Goal: Information Seeking & Learning: Learn about a topic

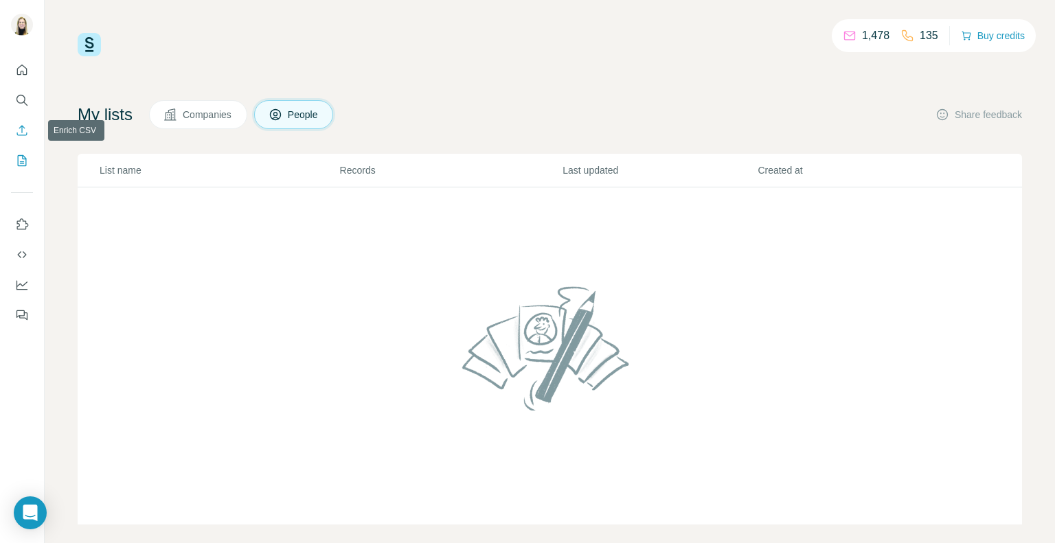
click at [19, 130] on icon "Enrich CSV" at bounding box center [22, 131] width 14 height 14
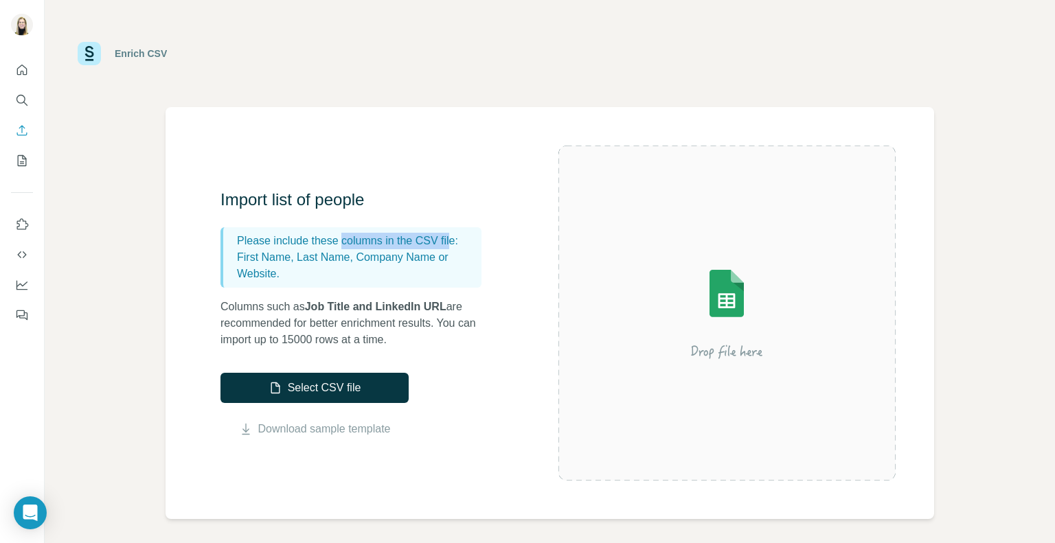
drag, startPoint x: 346, startPoint y: 244, endPoint x: 462, endPoint y: 242, distance: 115.4
click at [462, 242] on p "Please include these columns in the CSV file:" at bounding box center [356, 241] width 239 height 16
drag, startPoint x: 462, startPoint y: 242, endPoint x: 451, endPoint y: 244, distance: 10.4
click at [462, 242] on p "Please include these columns in the CSV file:" at bounding box center [356, 241] width 239 height 16
click at [271, 263] on p "First Name, Last Name, Company Name or Website." at bounding box center [356, 265] width 239 height 33
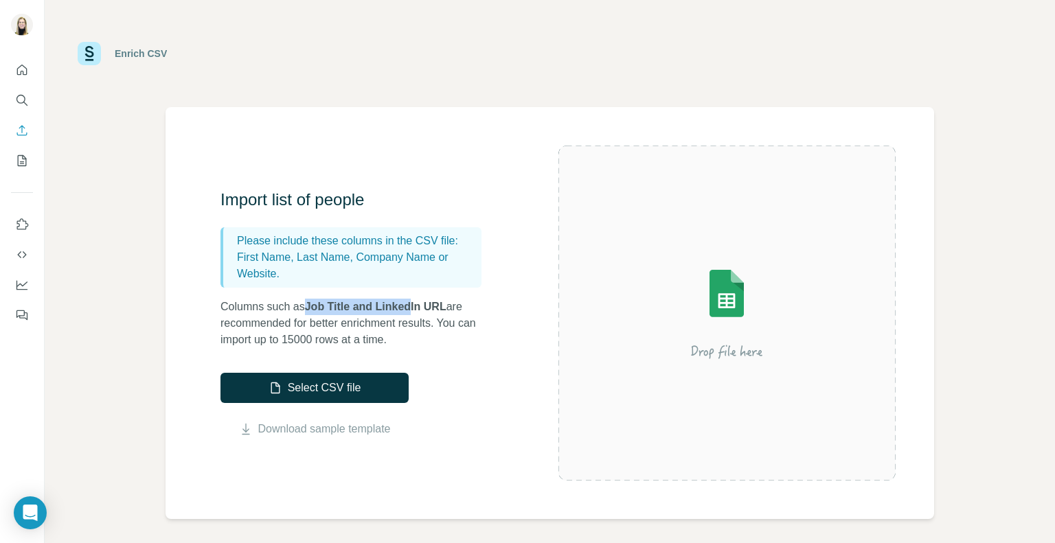
drag, startPoint x: 363, startPoint y: 313, endPoint x: 393, endPoint y: 313, distance: 30.2
click at [416, 310] on span "Job Title and LinkedIn URL" at bounding box center [376, 307] width 142 height 12
click at [322, 329] on p "Columns such as Job Title and LinkedIn URL are recommended for better enrichmen…" at bounding box center [358, 323] width 275 height 49
drag, startPoint x: 249, startPoint y: 326, endPoint x: 405, endPoint y: 326, distance: 155.3
click at [405, 326] on p "Columns such as Job Title and LinkedIn URL are recommended for better enrichmen…" at bounding box center [358, 323] width 275 height 49
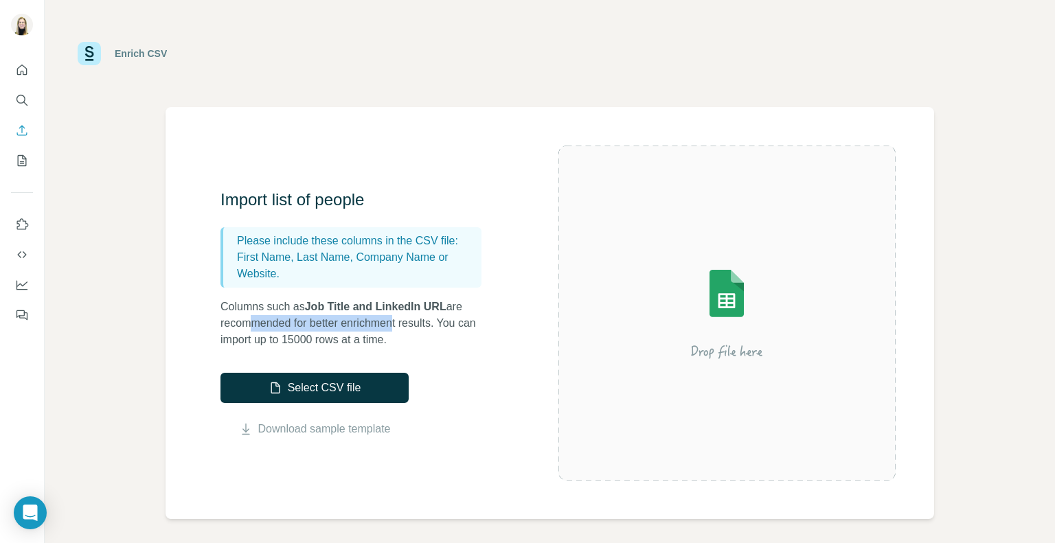
click at [405, 326] on p "Columns such as Job Title and LinkedIn URL are recommended for better enrichmen…" at bounding box center [358, 323] width 275 height 49
click at [264, 340] on p "Columns such as Job Title and LinkedIn URL are recommended for better enrichmen…" at bounding box center [358, 323] width 275 height 49
drag, startPoint x: 318, startPoint y: 340, endPoint x: 396, endPoint y: 341, distance: 77.6
click at [396, 341] on p "Columns such as Job Title and LinkedIn URL are recommended for better enrichmen…" at bounding box center [358, 323] width 275 height 49
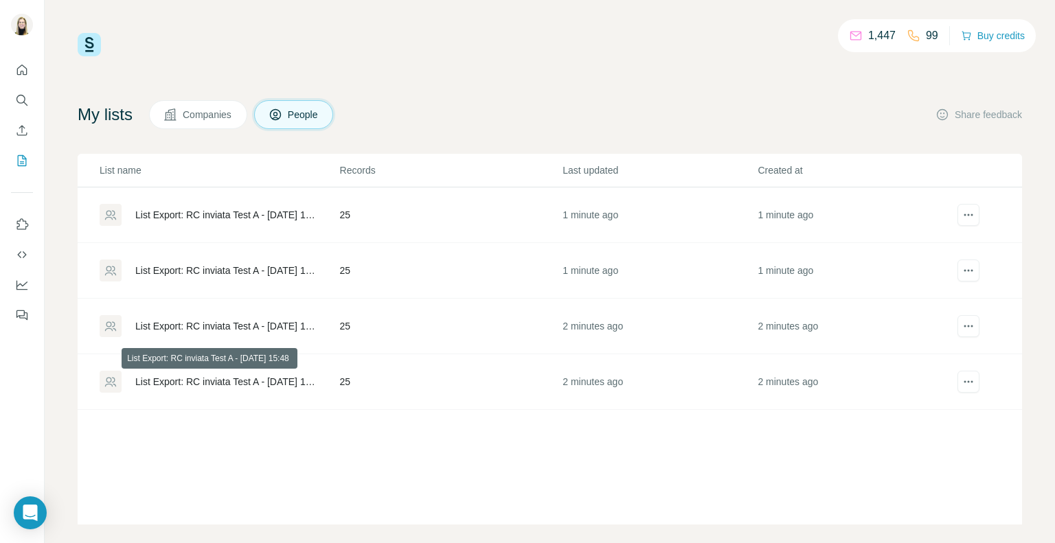
click at [223, 381] on div "List Export: RC inviata Test A - [DATE] 15:48" at bounding box center [225, 382] width 181 height 14
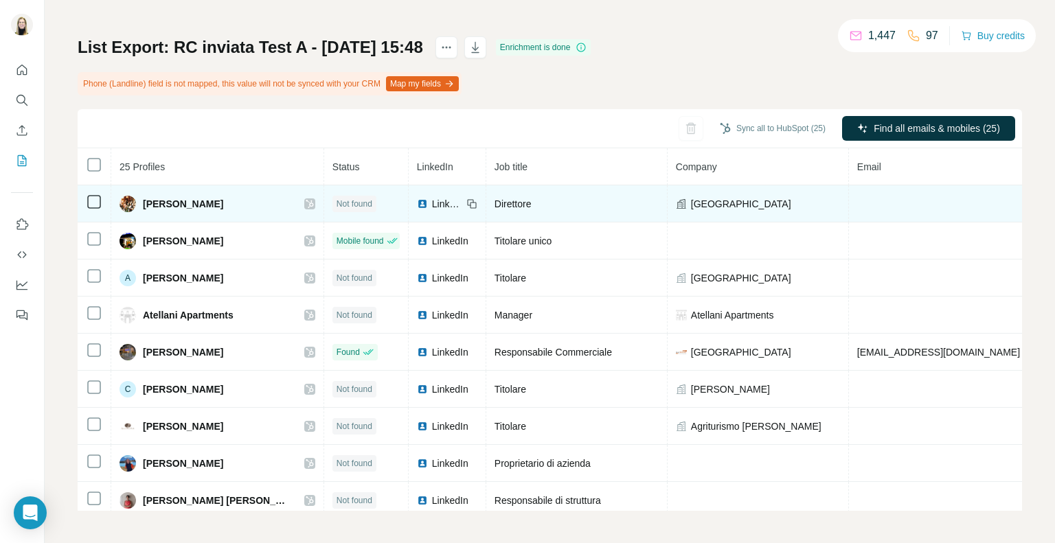
click at [306, 203] on icon at bounding box center [310, 204] width 8 height 11
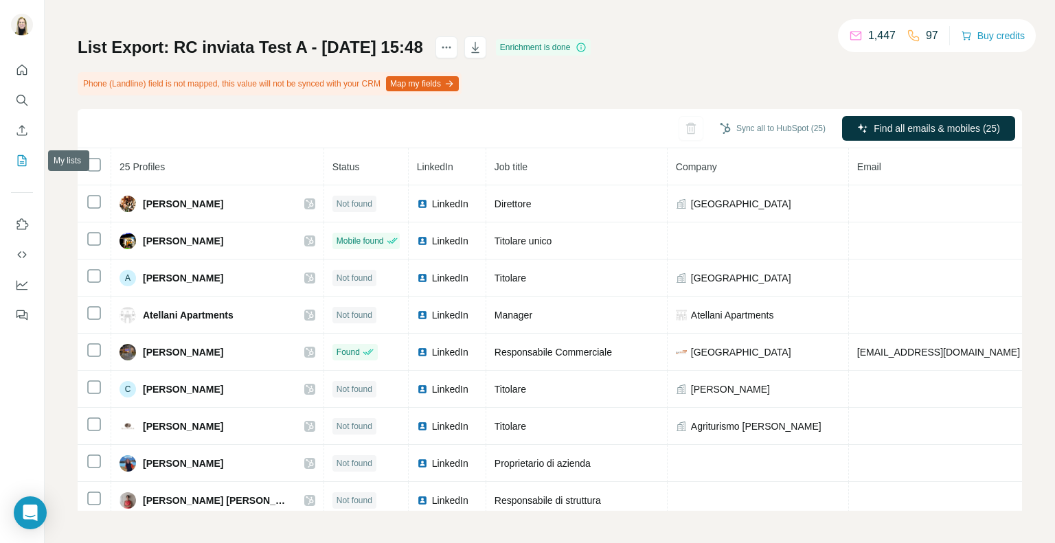
click at [25, 162] on icon "My lists" at bounding box center [22, 161] width 14 height 14
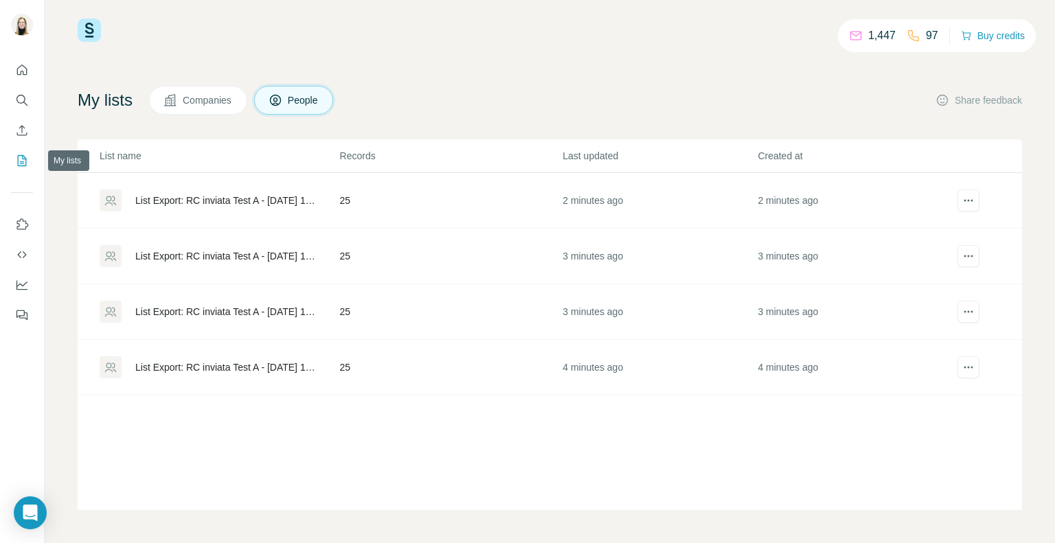
scroll to position [14, 0]
click at [210, 313] on div "List Export: RC inviata Test A - [DATE] 15:48" at bounding box center [225, 313] width 181 height 14
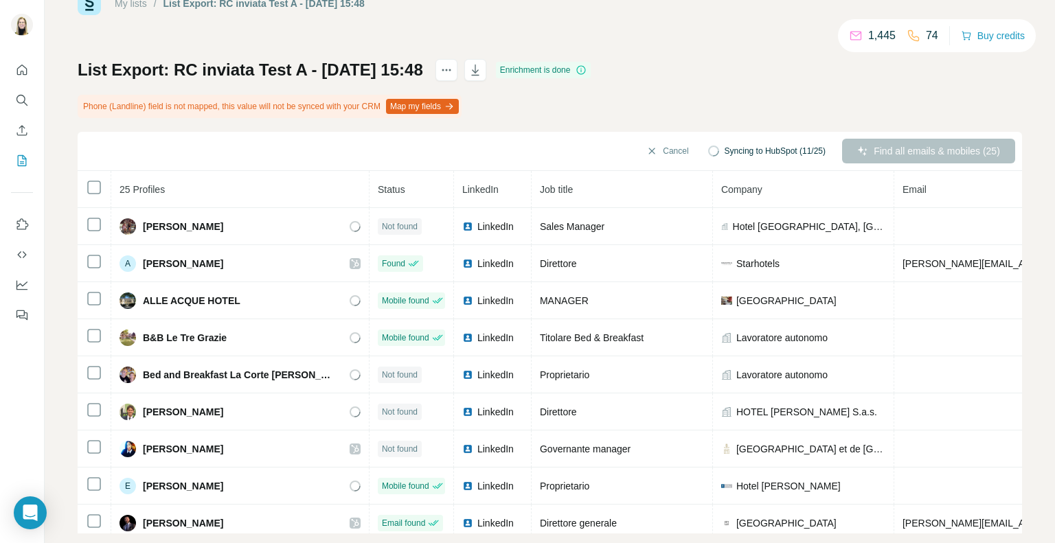
scroll to position [64, 0]
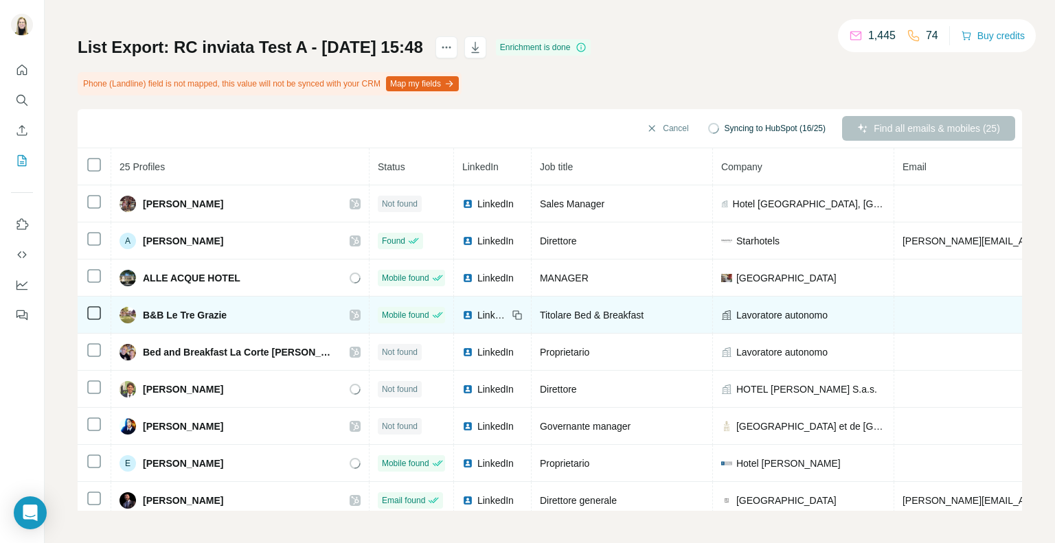
click at [351, 315] on icon at bounding box center [355, 315] width 8 height 8
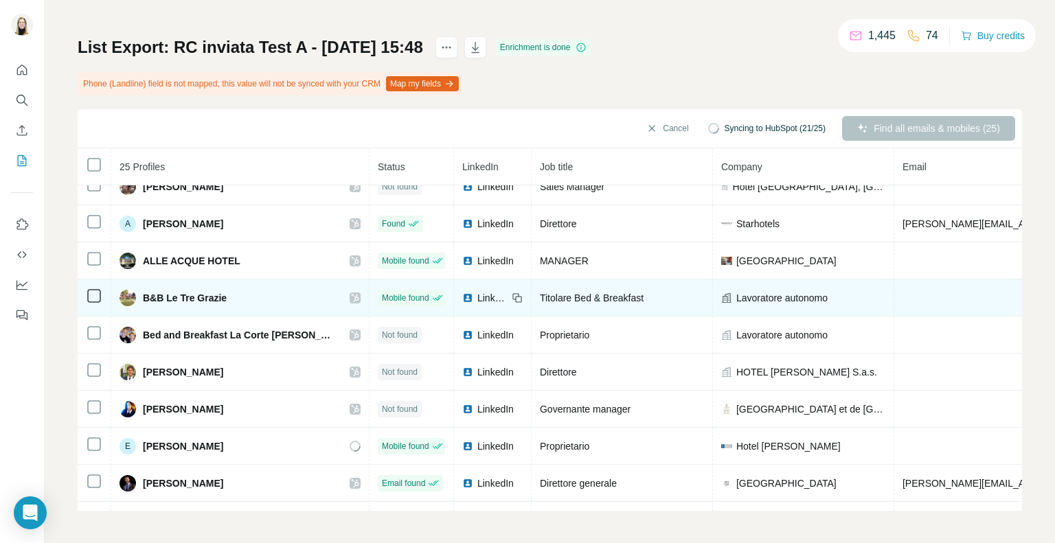
scroll to position [0, 0]
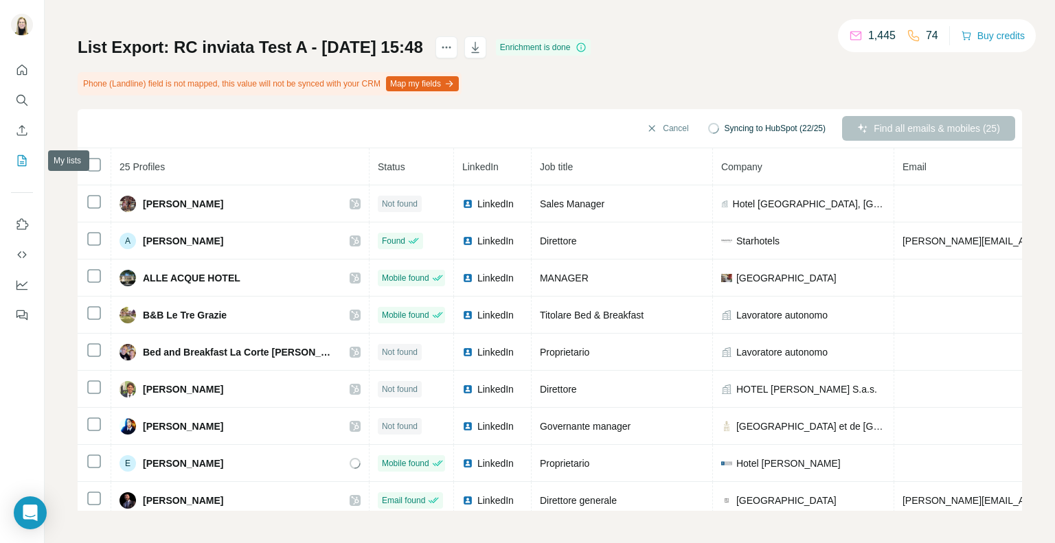
click at [24, 153] on button "My lists" at bounding box center [22, 160] width 22 height 25
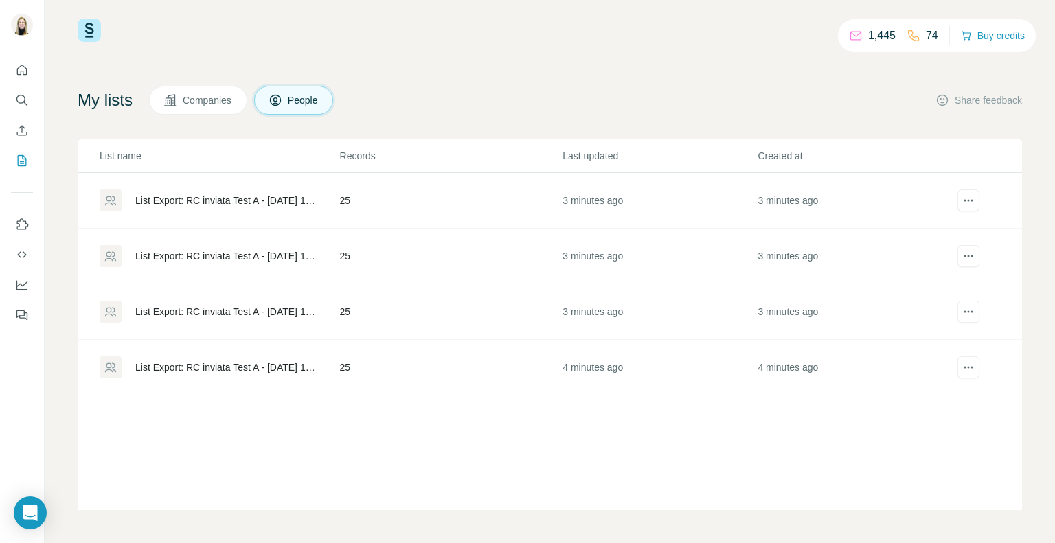
scroll to position [14, 0]
click at [267, 263] on div "List Export: RC inviata Test A - [DATE] 15:49" at bounding box center [219, 257] width 239 height 22
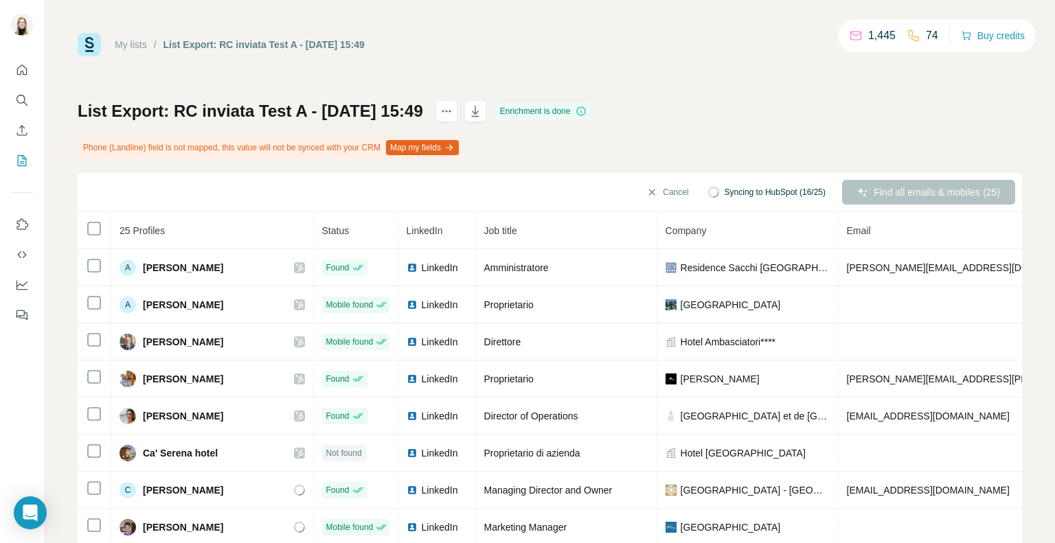
click at [447, 150] on button "Map my fields" at bounding box center [422, 147] width 73 height 15
click at [38, 157] on div at bounding box center [22, 188] width 44 height 278
click at [22, 161] on icon "My lists" at bounding box center [23, 159] width 7 height 9
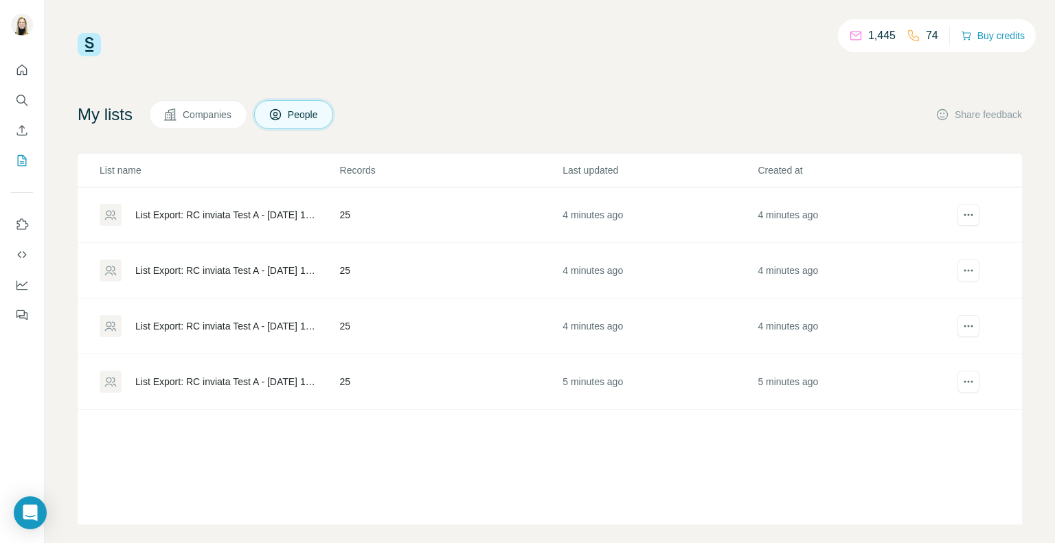
click at [199, 226] on td "List Export: RC inviata Test A - [DATE] 15:49" at bounding box center [209, 216] width 262 height 56
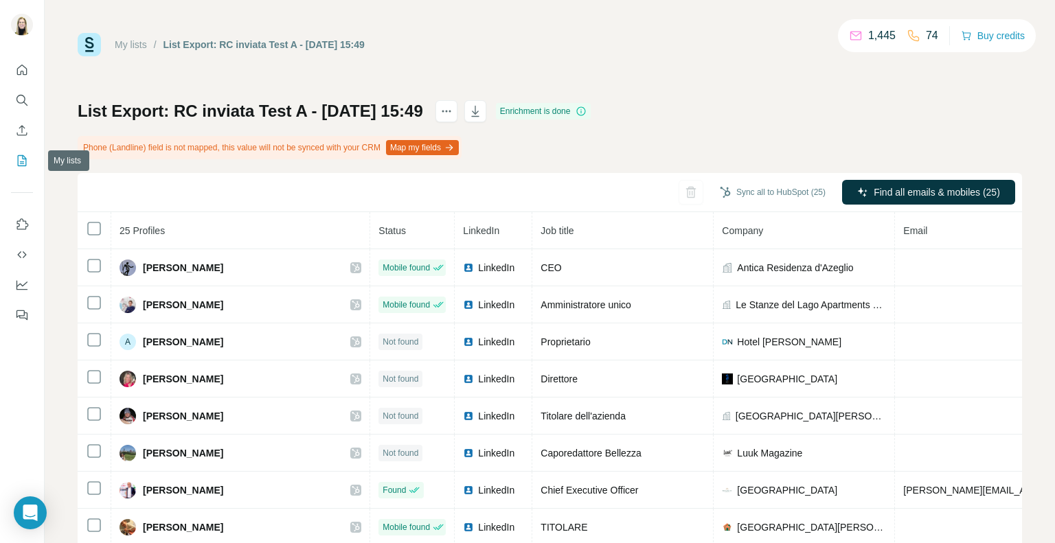
click at [19, 158] on icon "My lists" at bounding box center [22, 161] width 14 height 14
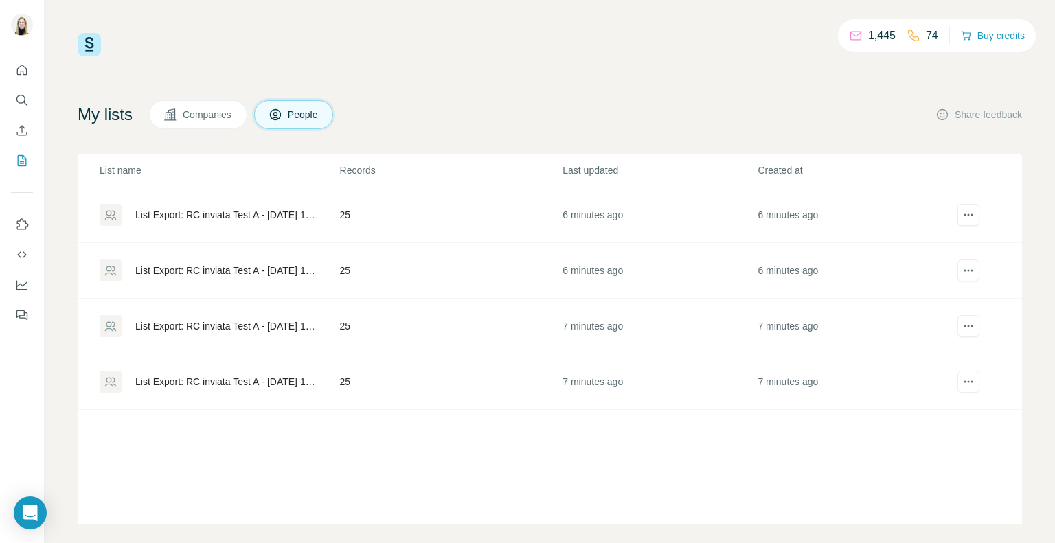
click at [194, 115] on span "Companies" at bounding box center [208, 115] width 50 height 14
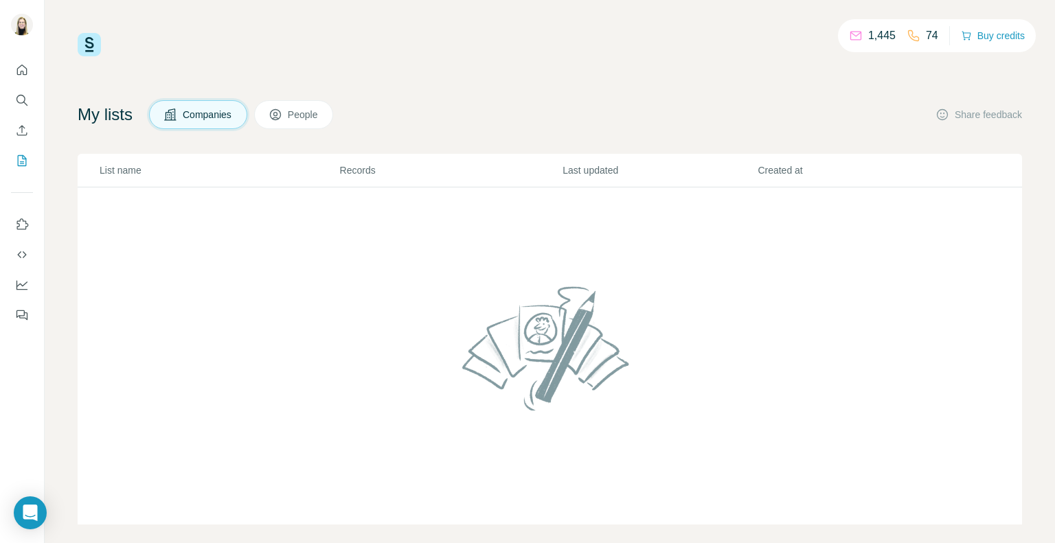
click at [306, 117] on span "People" at bounding box center [304, 115] width 32 height 14
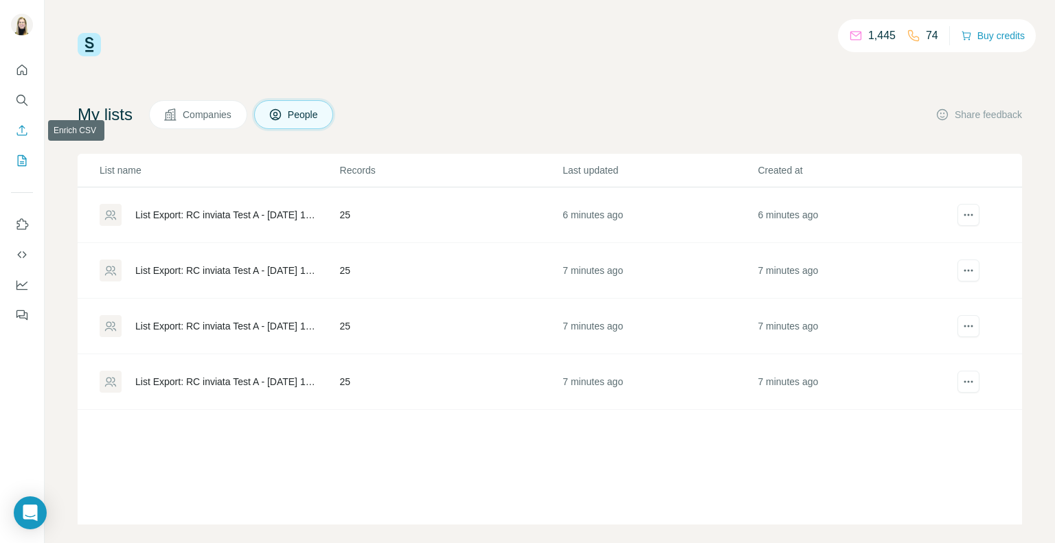
click at [19, 131] on icon "Enrich CSV" at bounding box center [22, 131] width 14 height 14
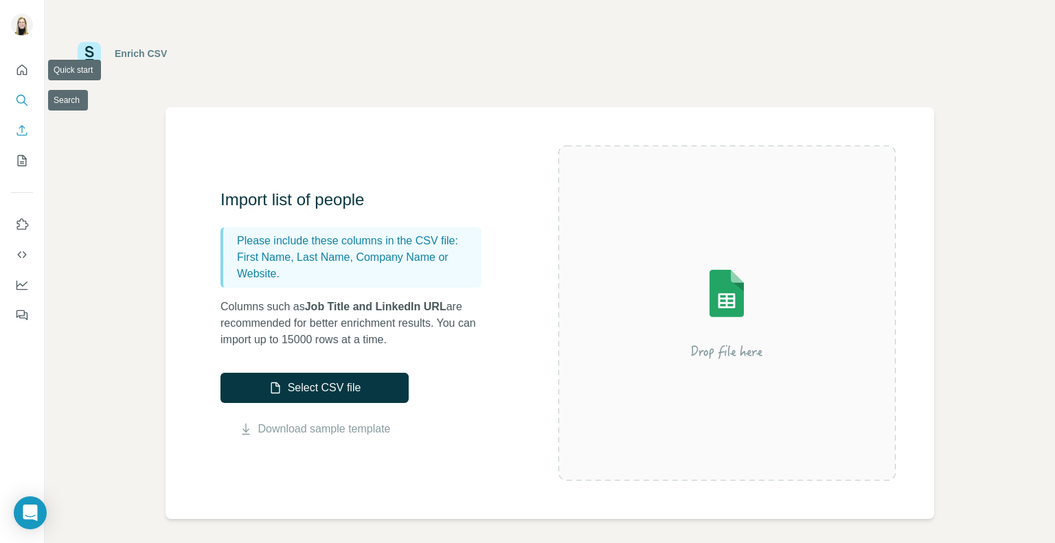
click at [26, 94] on icon "Search" at bounding box center [22, 100] width 14 height 14
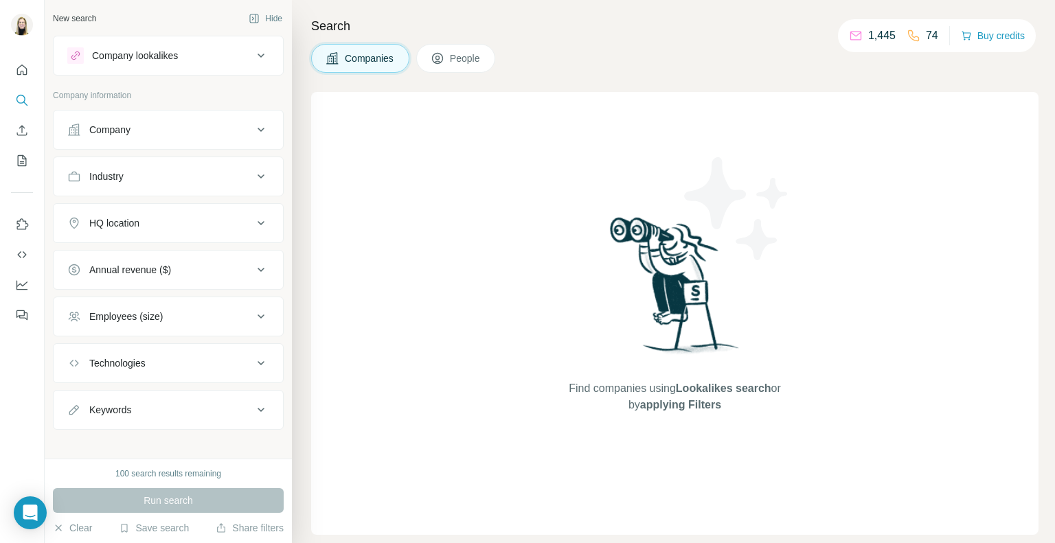
click at [163, 131] on div "Company" at bounding box center [159, 130] width 185 height 14
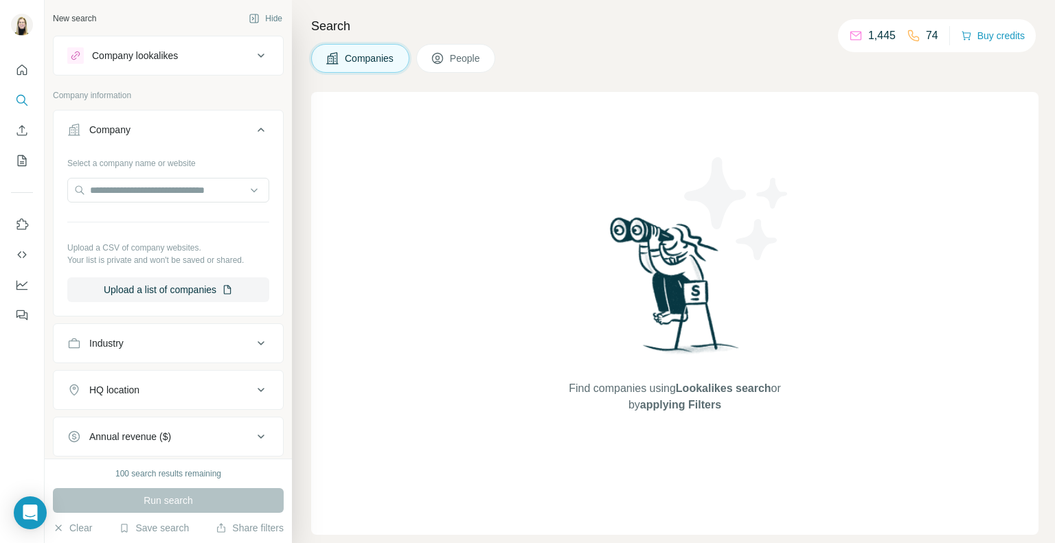
click at [163, 131] on div "Company" at bounding box center [159, 130] width 185 height 14
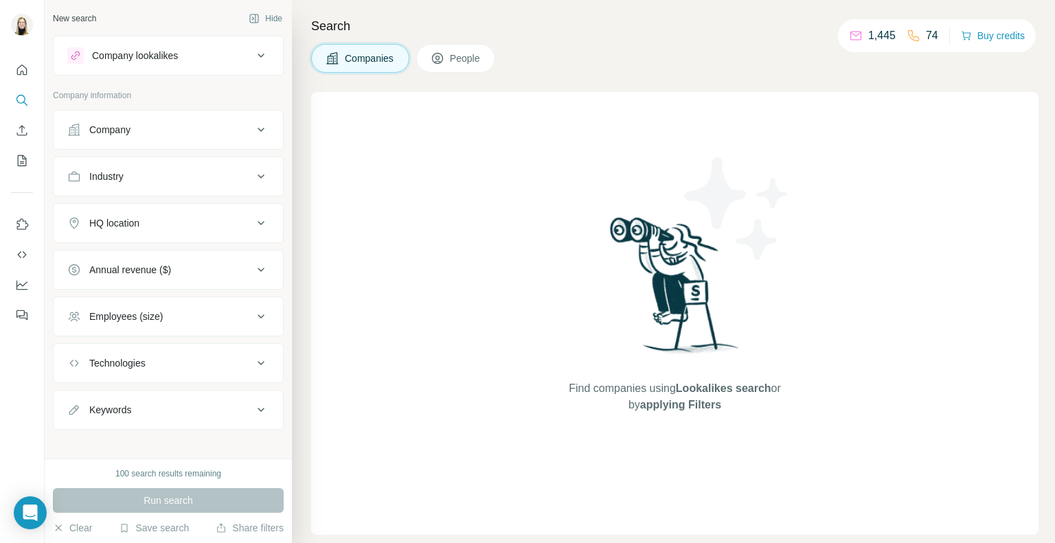
click at [167, 176] on div "Industry" at bounding box center [159, 177] width 185 height 14
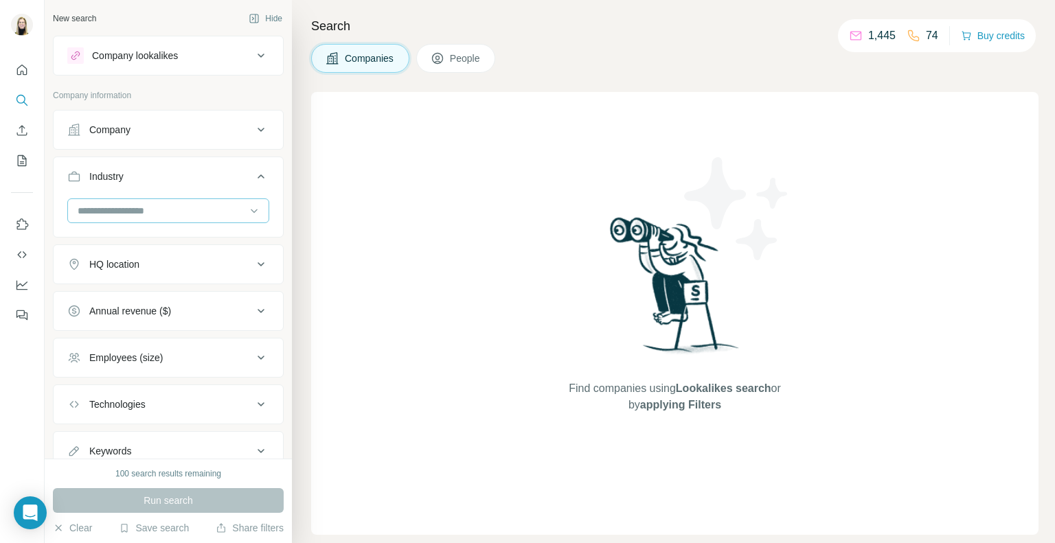
click at [143, 216] on input at bounding box center [161, 210] width 170 height 15
type input "****"
click at [193, 264] on div "Hospital Hospitality" at bounding box center [163, 253] width 192 height 56
click at [126, 205] on input at bounding box center [161, 210] width 170 height 15
click at [128, 219] on div at bounding box center [161, 210] width 170 height 23
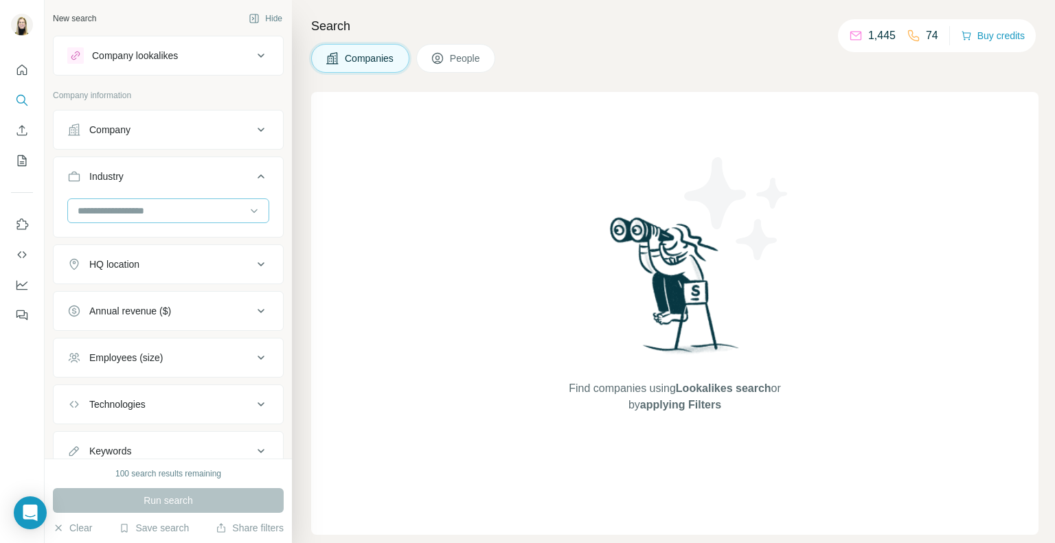
click at [128, 215] on input at bounding box center [161, 210] width 170 height 15
type input "****"
click at [103, 265] on p "Hospitality" at bounding box center [101, 266] width 45 height 14
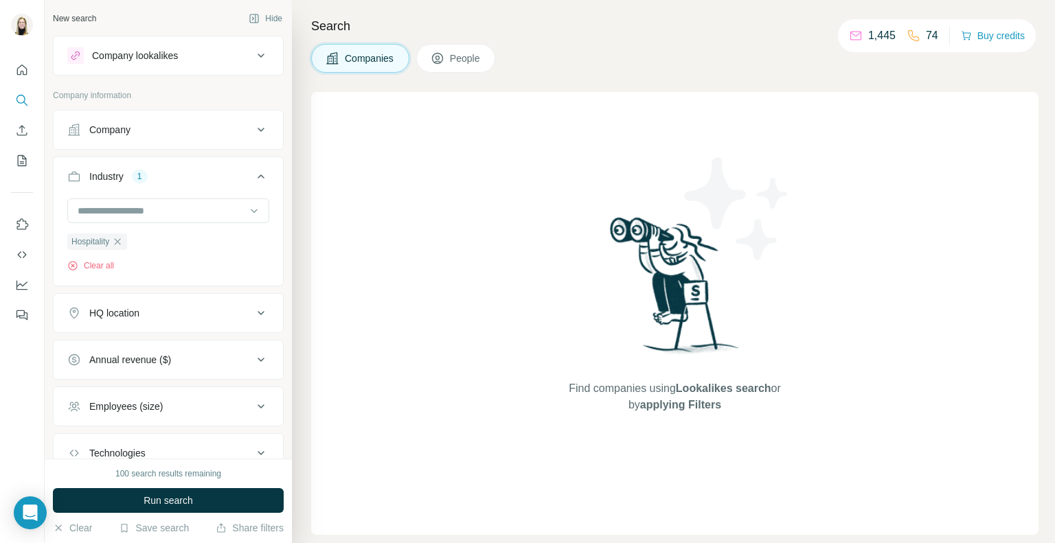
click at [115, 310] on div "HQ location" at bounding box center [114, 313] width 50 height 14
click at [112, 346] on input "text" at bounding box center [168, 347] width 202 height 25
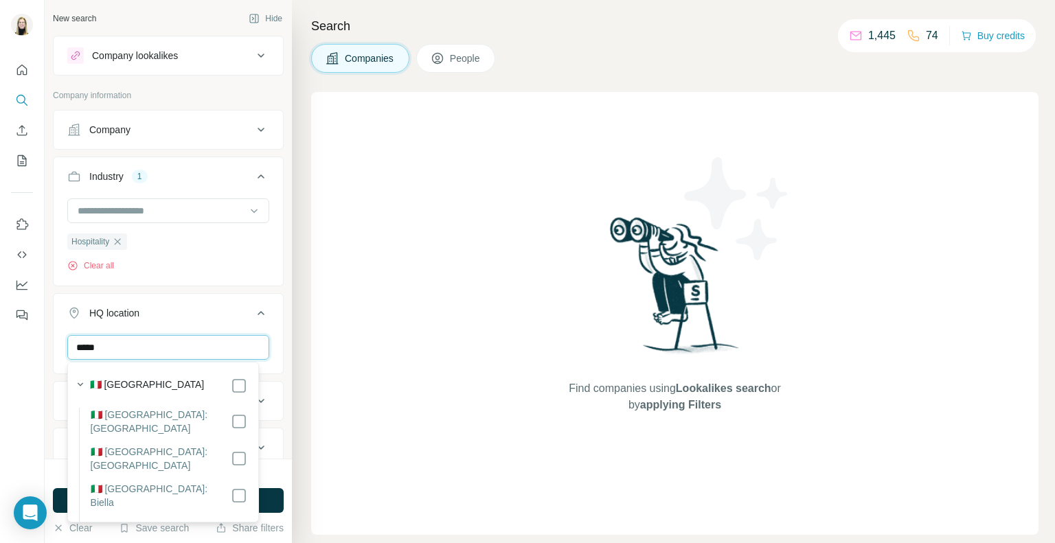
type input "*****"
click at [185, 329] on button "HQ location 1" at bounding box center [168, 316] width 229 height 38
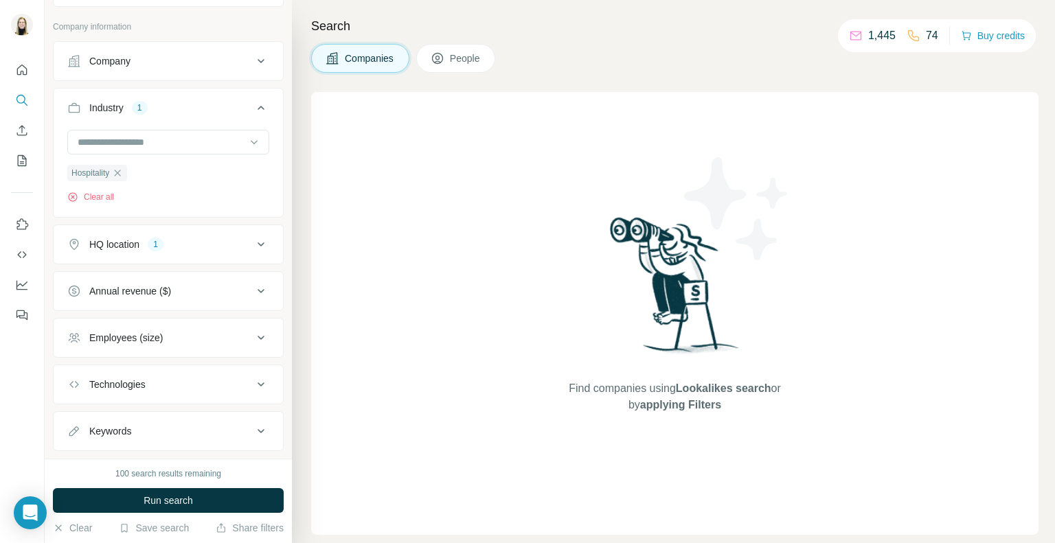
scroll to position [97, 0]
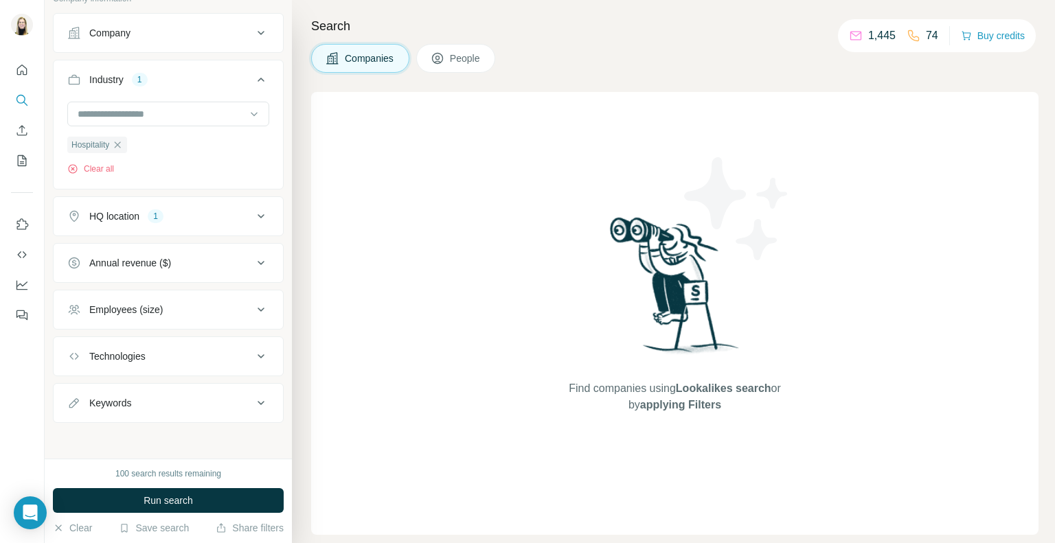
click at [185, 403] on div "Keywords" at bounding box center [159, 403] width 185 height 14
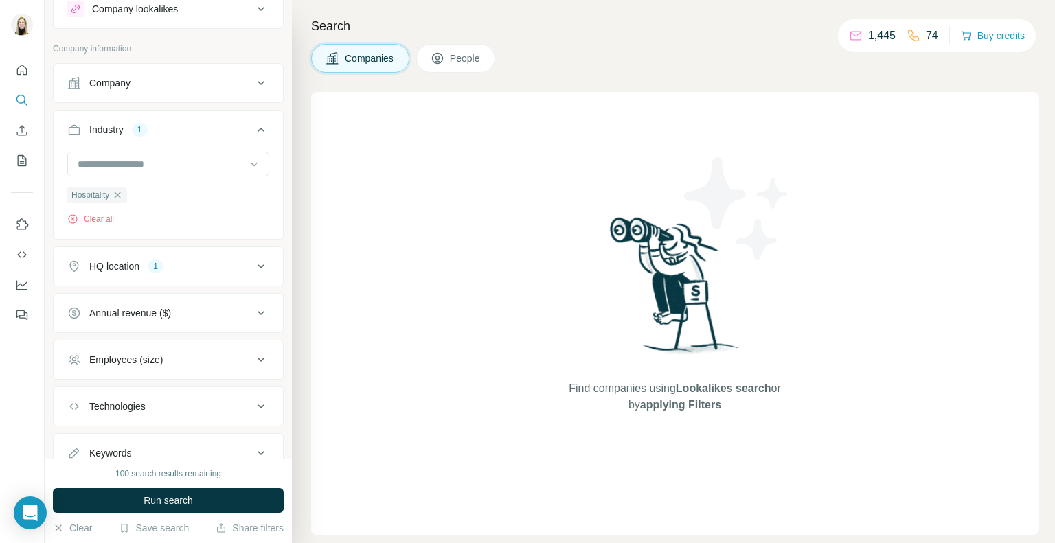
scroll to position [0, 0]
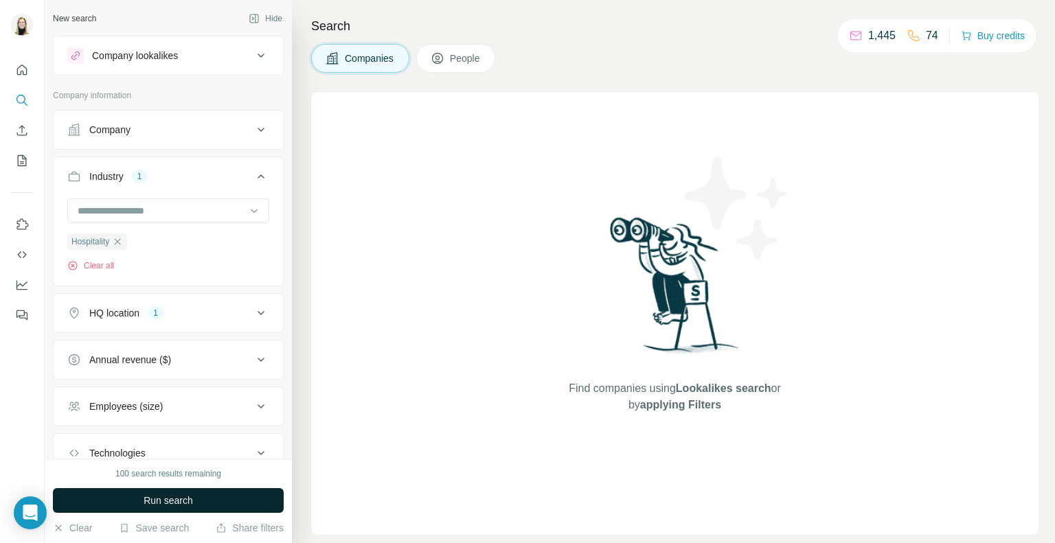
click at [182, 504] on span "Run search" at bounding box center [168, 501] width 49 height 14
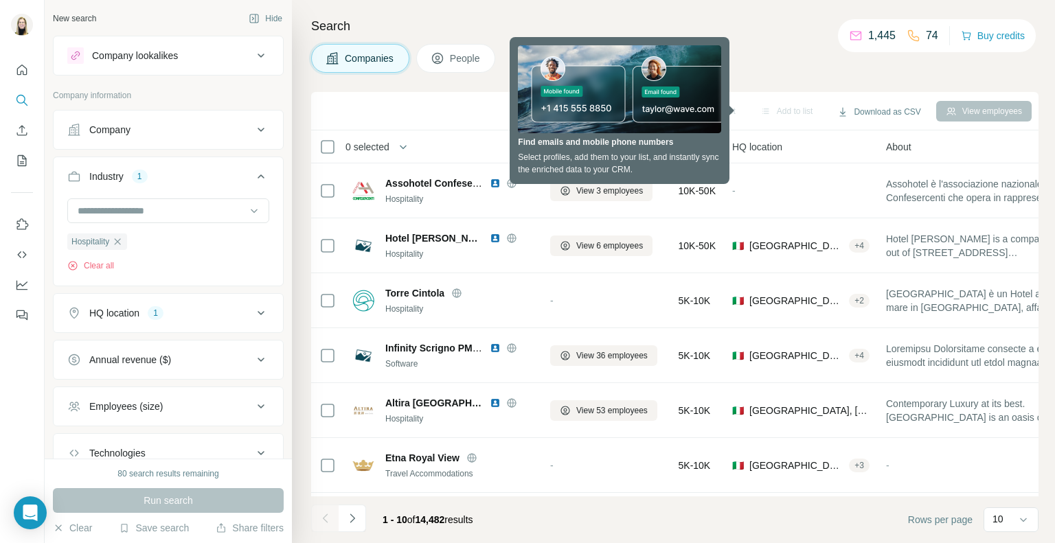
click at [747, 73] on div "Search Companies People Sync to HubSpot Add to list Download as CSV View employ…" at bounding box center [673, 271] width 763 height 543
click at [768, 109] on div "Add to list" at bounding box center [787, 111] width 72 height 21
click at [750, 68] on div "Companies People" at bounding box center [674, 58] width 727 height 29
click at [688, 114] on div "Sync to HubSpot Add to list Download as CSV View employees" at bounding box center [675, 111] width 714 height 24
click at [462, 97] on div "Sync to HubSpot Add to list Download as CSV View employees" at bounding box center [674, 111] width 727 height 38
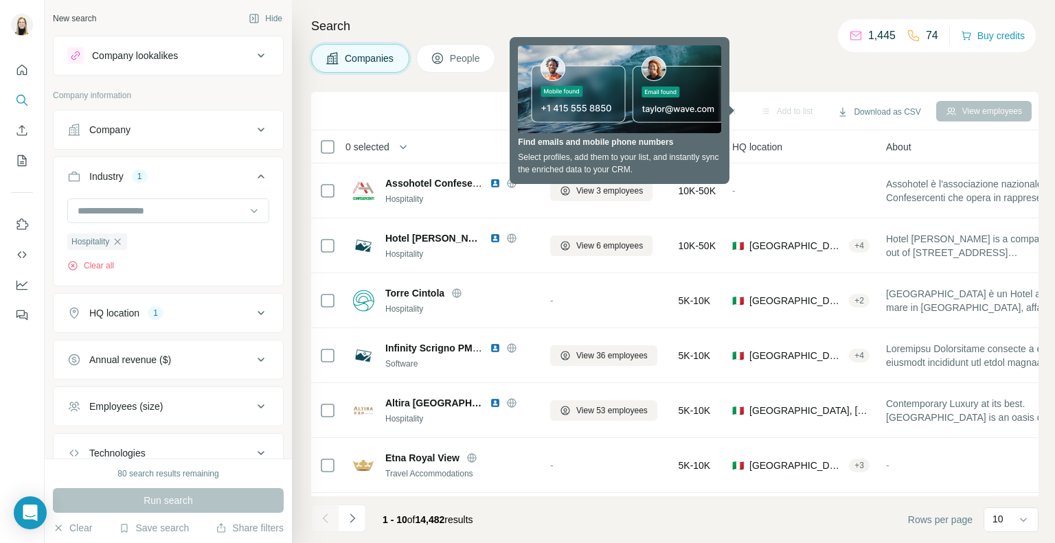
click at [462, 120] on div "Sync to HubSpot Add to list Download as CSV View employees" at bounding box center [675, 111] width 714 height 24
click at [547, 139] on th "Employees" at bounding box center [606, 147] width 128 height 33
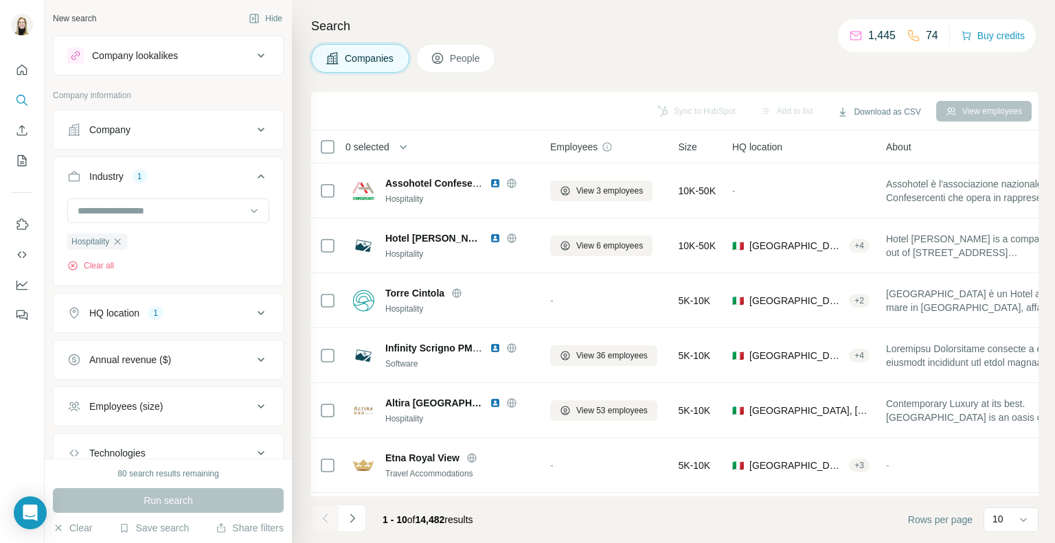
click at [641, 159] on th "Employees" at bounding box center [606, 147] width 128 height 33
click at [478, 61] on span "People" at bounding box center [466, 59] width 32 height 14
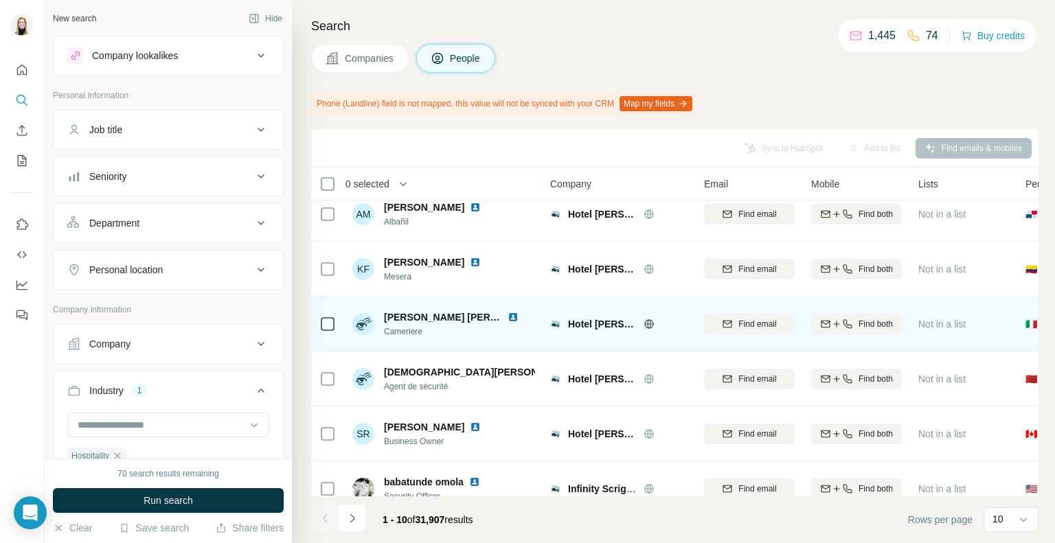
scroll to position [260, 0]
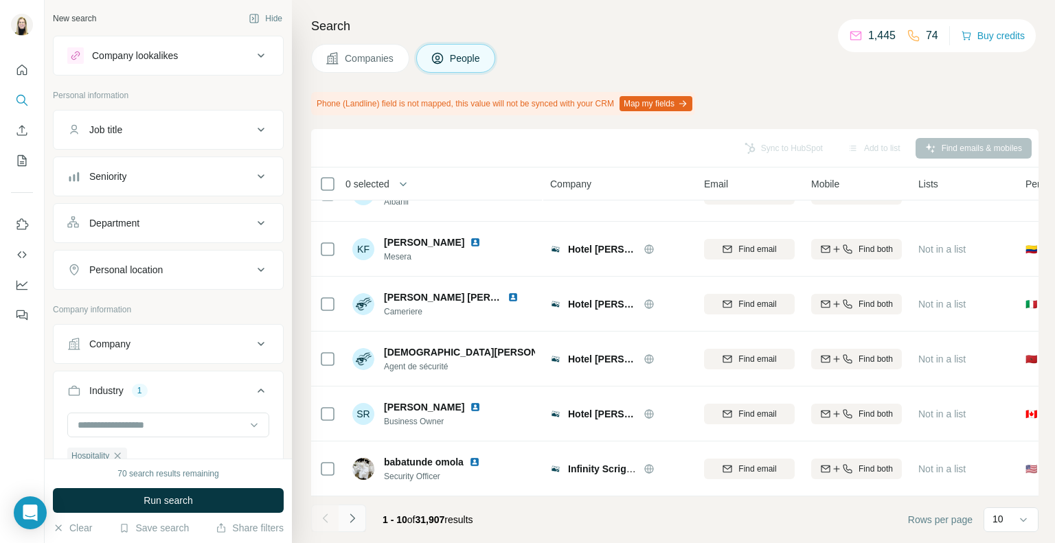
click at [350, 519] on icon "Navigate to next page" at bounding box center [353, 519] width 14 height 14
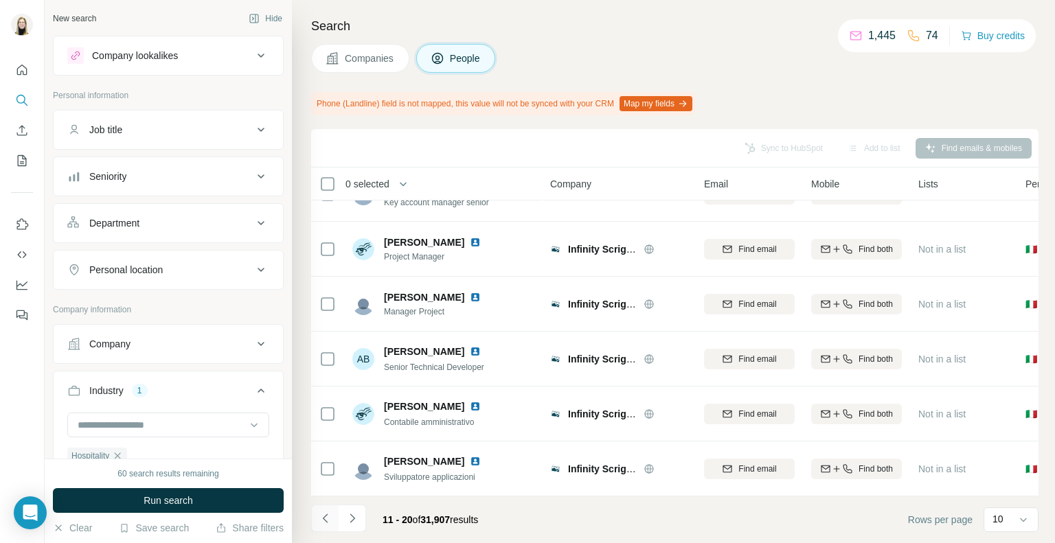
click at [332, 519] on button "Navigate to previous page" at bounding box center [324, 518] width 27 height 27
